Goal: Transaction & Acquisition: Purchase product/service

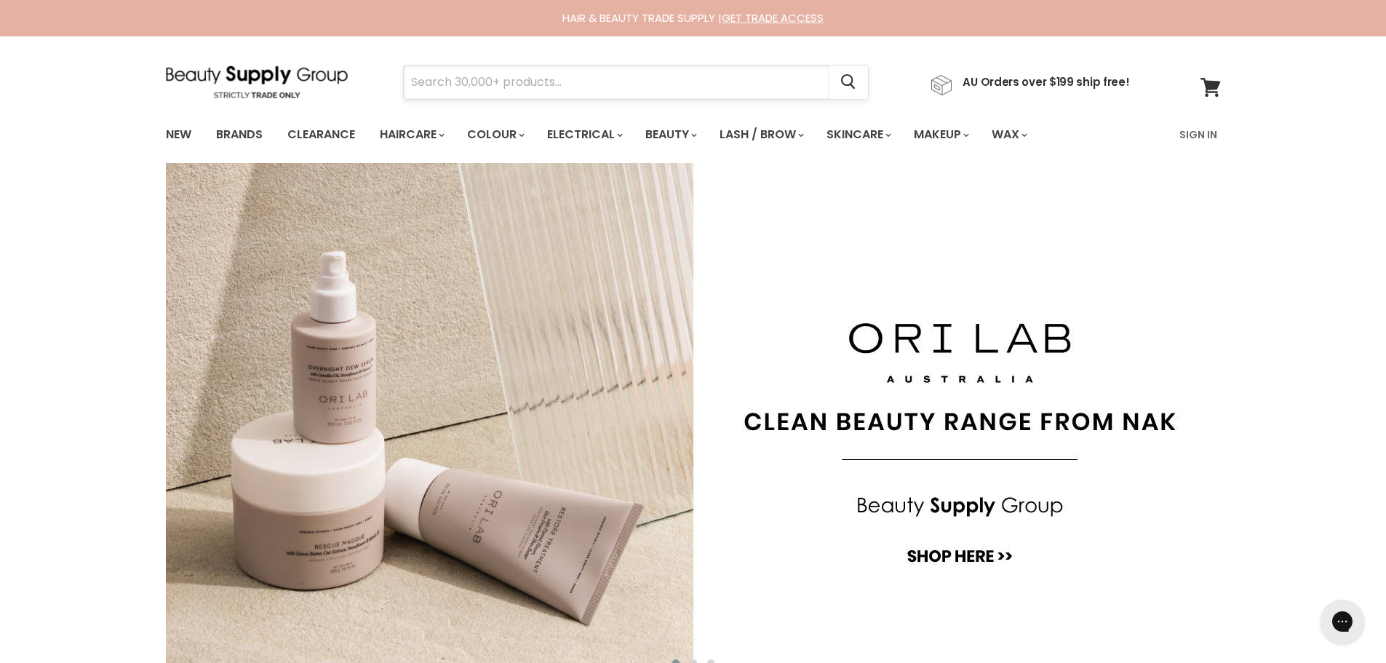
click at [531, 92] on input "Search" at bounding box center [617, 81] width 426 height 33
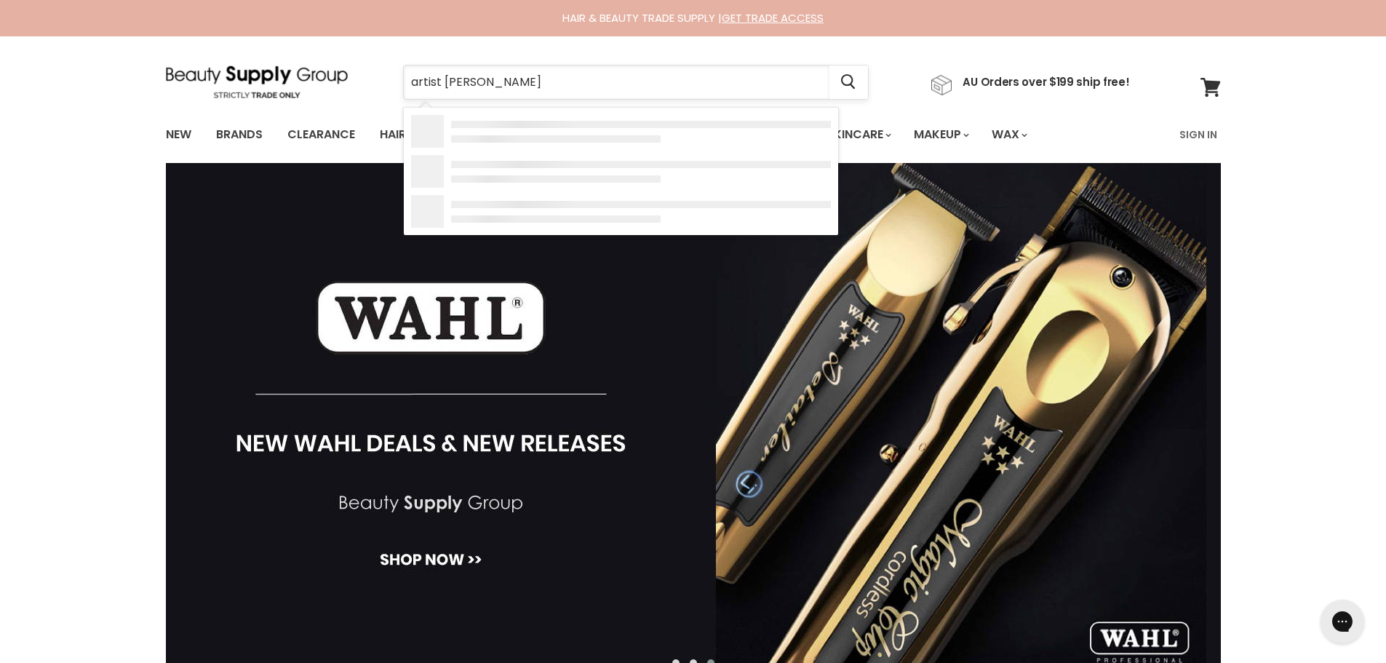
type input "artist [PERSON_NAME]"
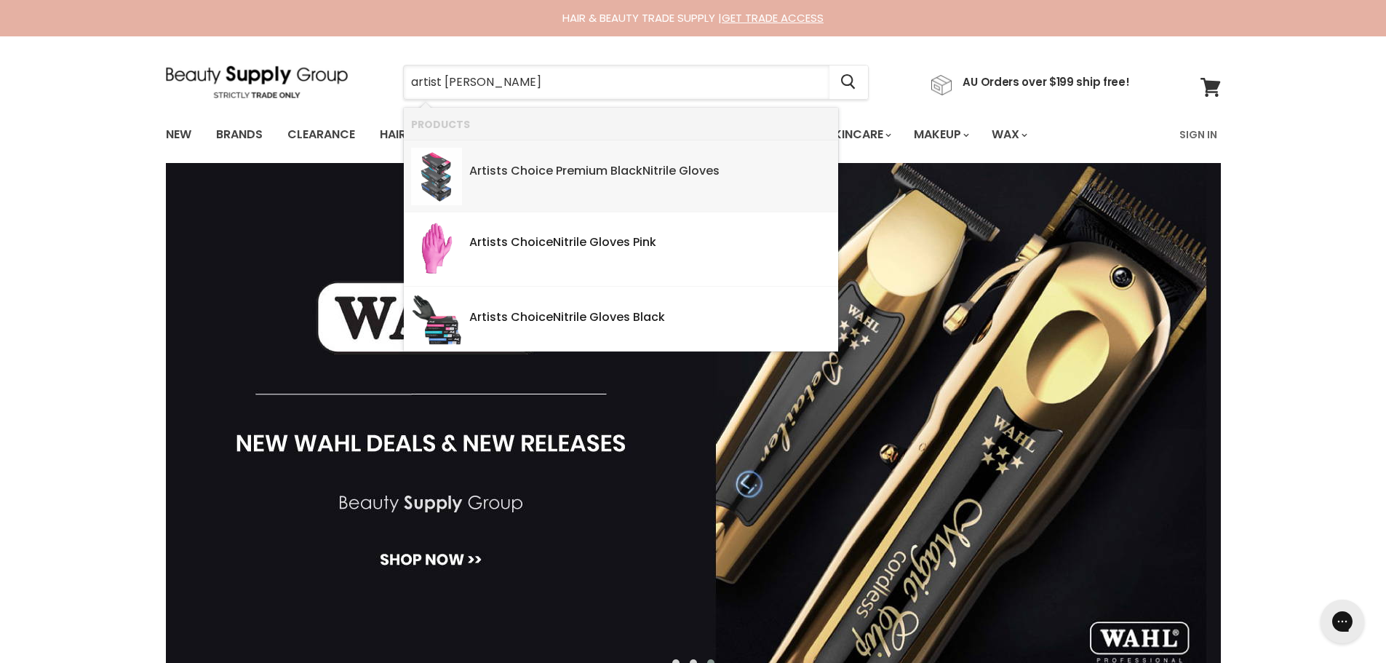
click at [658, 172] on b "Nitri" at bounding box center [653, 170] width 23 height 17
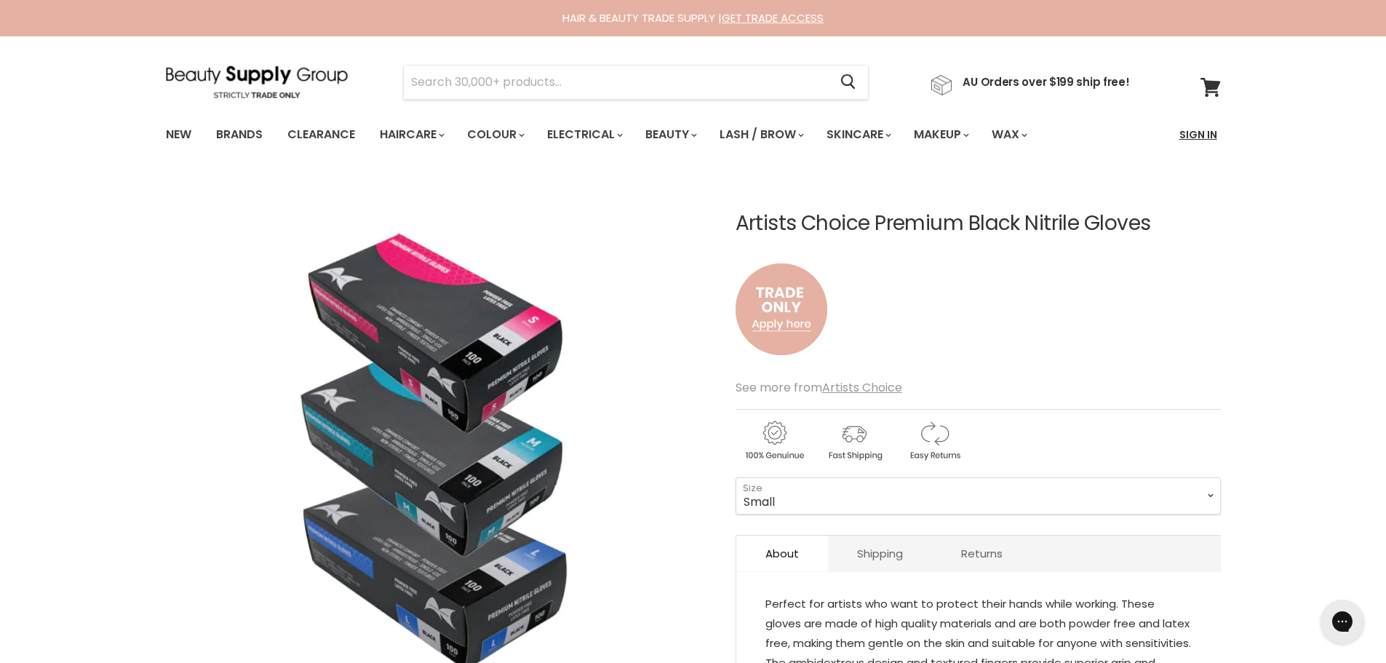
click at [1191, 129] on link "Sign In" at bounding box center [1198, 134] width 55 height 31
